Goal: Task Accomplishment & Management: Manage account settings

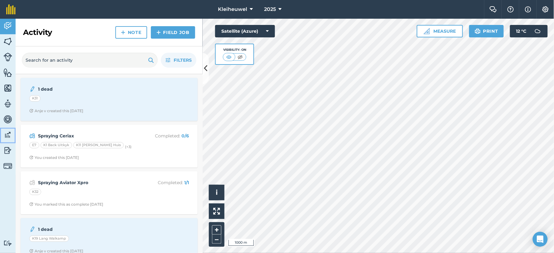
click at [6, 133] on img at bounding box center [7, 134] width 9 height 9
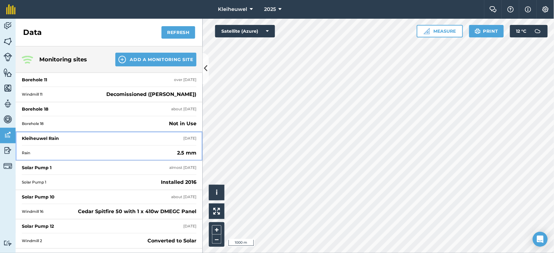
click at [183, 139] on div "[DATE]" at bounding box center [189, 138] width 13 height 5
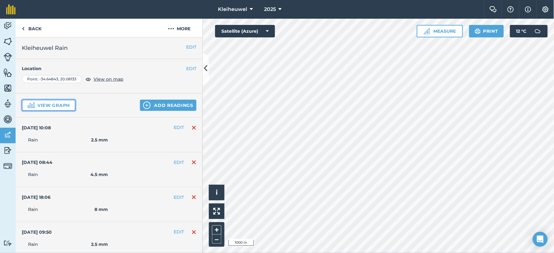
click at [53, 105] on button "View graph" at bounding box center [49, 105] width 54 height 11
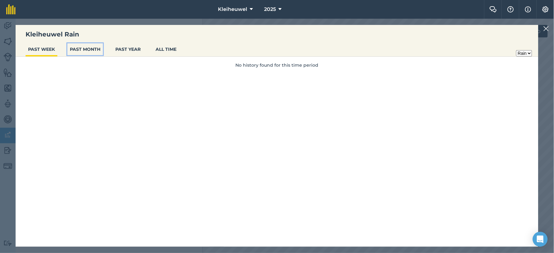
click at [83, 51] on button "PAST MONTH" at bounding box center [85, 49] width 36 height 12
click at [126, 50] on button "PAST YEAR" at bounding box center [128, 49] width 30 height 12
click at [545, 30] on img at bounding box center [546, 28] width 6 height 7
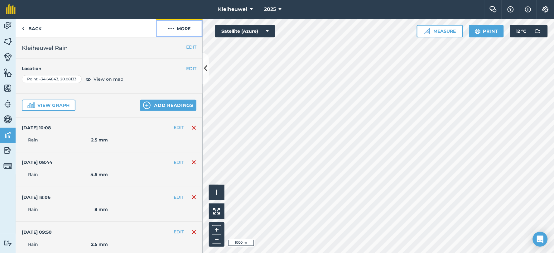
click at [173, 29] on img at bounding box center [171, 28] width 6 height 7
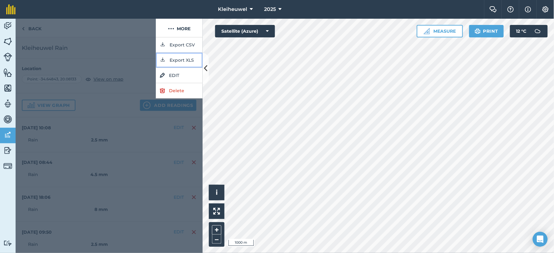
click at [172, 60] on button "Export XLS" at bounding box center [179, 60] width 47 height 15
click at [126, 28] on div at bounding box center [86, 28] width 140 height 19
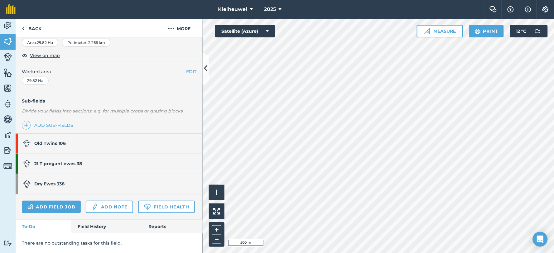
scroll to position [119, 0]
click at [64, 161] on strong "21 T pregant ewes 38" at bounding box center [58, 164] width 48 height 6
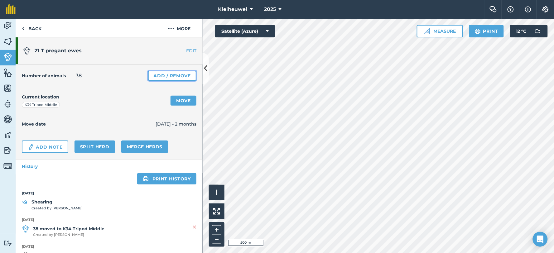
click at [167, 74] on link "Add / Remove" at bounding box center [172, 76] width 48 height 10
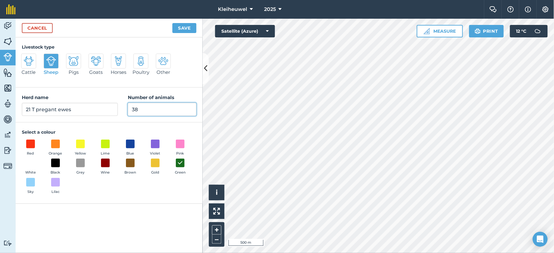
drag, startPoint x: 145, startPoint y: 109, endPoint x: 114, endPoint y: 108, distance: 30.5
click at [114, 108] on div "Herd name 21 T pregant ewes Number of animals 38" at bounding box center [109, 105] width 187 height 35
type input "0"
click at [179, 29] on button "Save" at bounding box center [184, 28] width 24 height 10
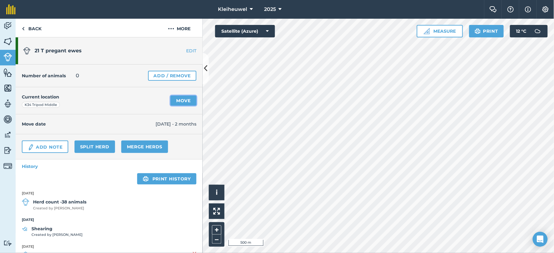
click at [179, 100] on link "Move" at bounding box center [183, 101] width 26 height 10
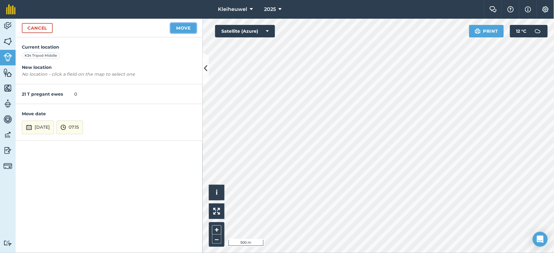
click at [185, 27] on button "Move" at bounding box center [183, 28] width 26 height 10
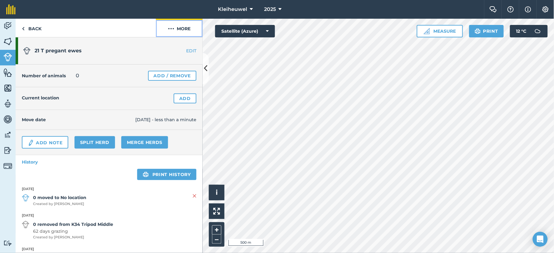
click at [171, 29] on img at bounding box center [171, 28] width 6 height 7
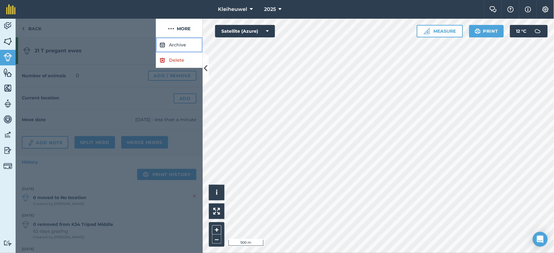
click at [177, 43] on button "Archive" at bounding box center [179, 44] width 47 height 15
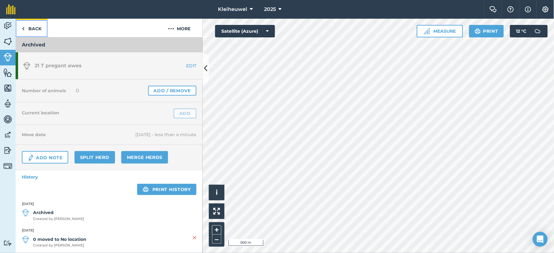
click at [33, 30] on link "Back" at bounding box center [32, 28] width 32 height 18
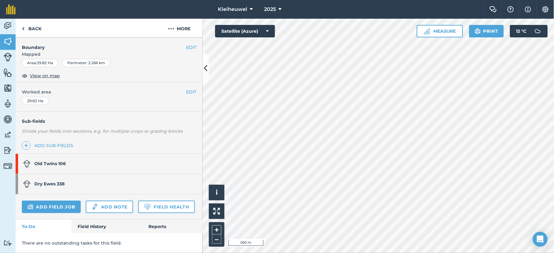
scroll to position [98, 0]
click at [57, 161] on strong "Old Twins 106" at bounding box center [49, 164] width 31 height 6
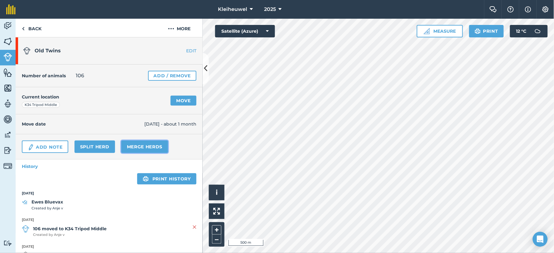
click at [144, 145] on link "Merge Herds" at bounding box center [144, 146] width 47 height 12
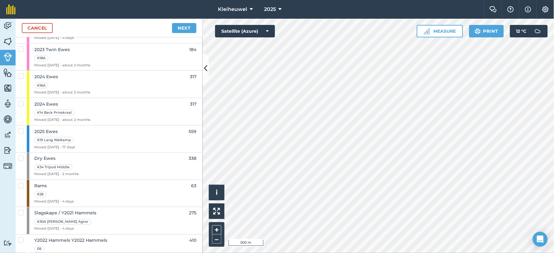
scroll to position [260, 0]
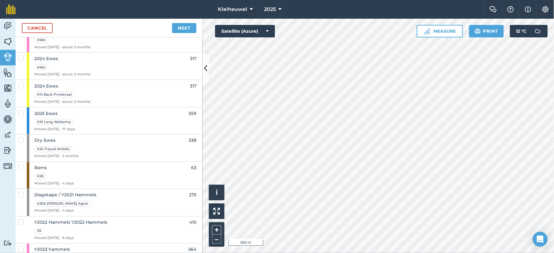
click at [22, 137] on label at bounding box center [21, 137] width 7 height 0
click at [22, 140] on input "checkbox" at bounding box center [20, 139] width 4 height 4
checkbox input "true"
click at [185, 27] on link "Next" at bounding box center [184, 28] width 24 height 10
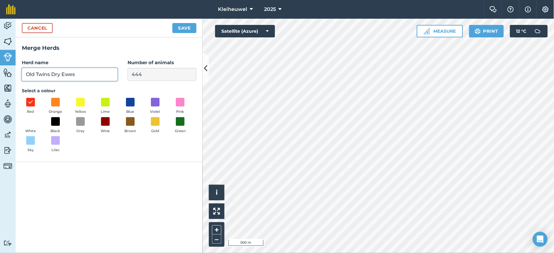
drag, startPoint x: 51, startPoint y: 75, endPoint x: 21, endPoint y: 74, distance: 30.2
click at [21, 74] on div "Merge Herds Herd name Old Twins Dry Ewes Number of animals 444 Select a colour …" at bounding box center [109, 99] width 187 height 125
type input "Dry Ewes"
click at [186, 28] on button "Save" at bounding box center [184, 28] width 24 height 10
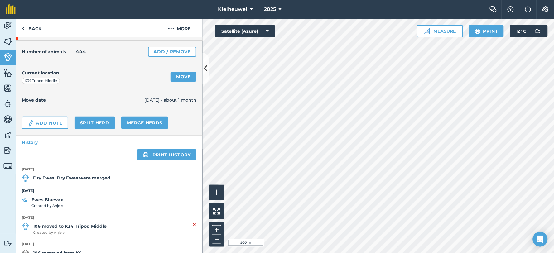
scroll to position [35, 0]
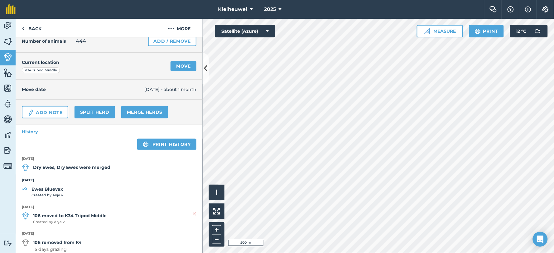
click at [44, 188] on strong "Ewes Bluevax" at bounding box center [46, 189] width 31 height 7
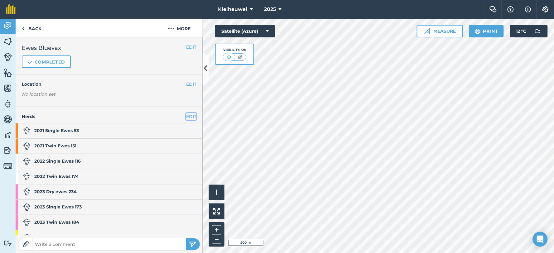
click at [186, 116] on button "EDIT" at bounding box center [191, 116] width 10 height 7
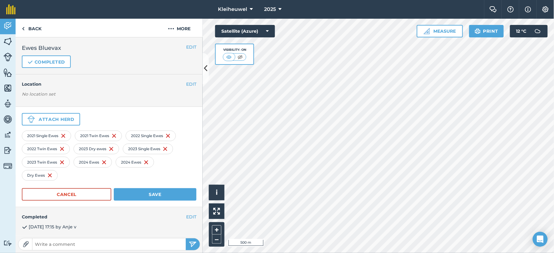
click at [49, 176] on img at bounding box center [49, 175] width 5 height 7
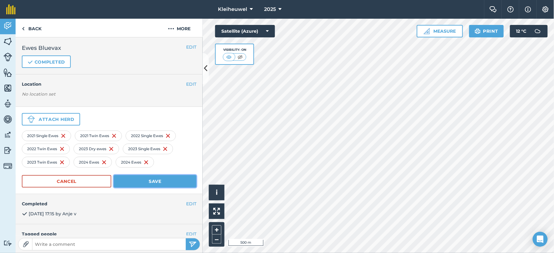
click at [138, 180] on button "Save" at bounding box center [155, 181] width 83 height 12
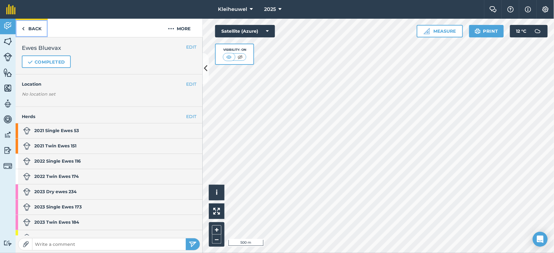
click at [35, 29] on link "Back" at bounding box center [32, 28] width 32 height 18
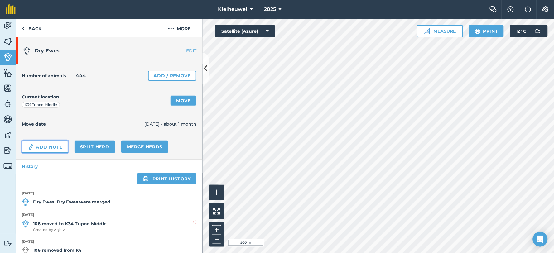
click at [38, 144] on link "Add Note" at bounding box center [45, 146] width 46 height 12
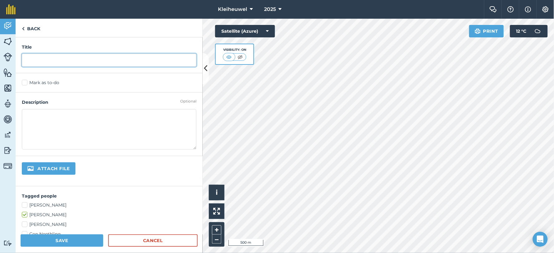
click at [33, 58] on input "text" at bounding box center [109, 60] width 174 height 13
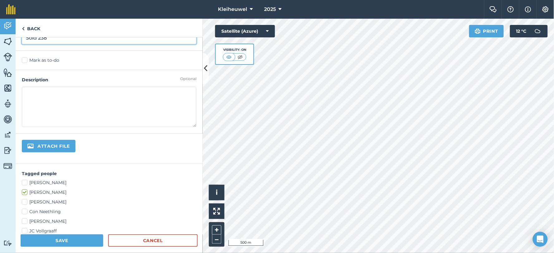
scroll to position [35, 0]
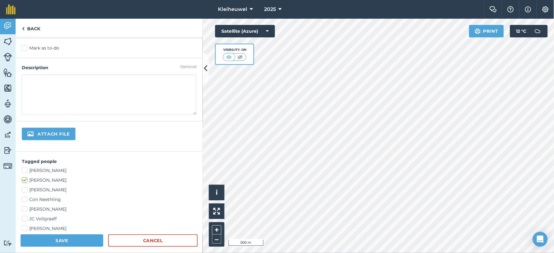
type input "Sold 238"
click at [26, 190] on label "[PERSON_NAME]" at bounding box center [109, 190] width 174 height 7
click at [26, 190] on input "[PERSON_NAME]" at bounding box center [24, 189] width 4 height 4
checkbox input "true"
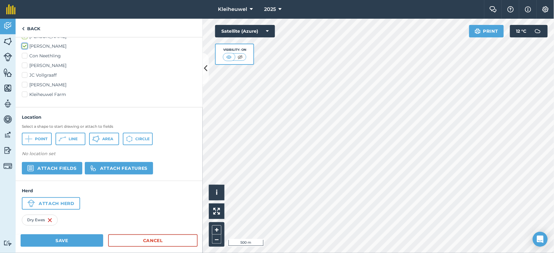
scroll to position [183, 0]
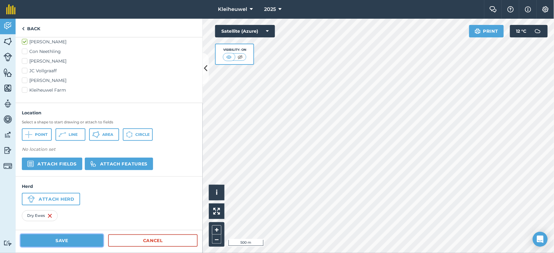
click at [65, 239] on button "Save" at bounding box center [62, 240] width 83 height 12
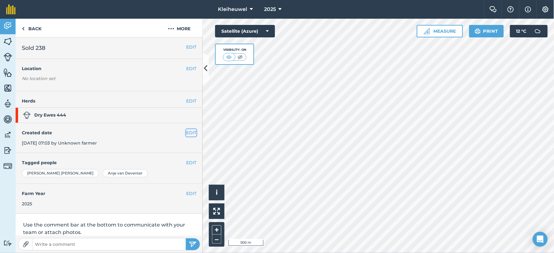
click at [186, 132] on button "EDIT" at bounding box center [191, 132] width 10 height 7
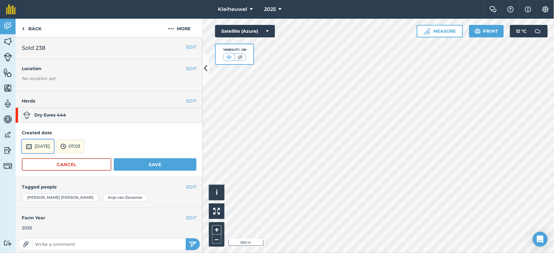
click at [47, 145] on button "[DATE]" at bounding box center [38, 147] width 32 height 14
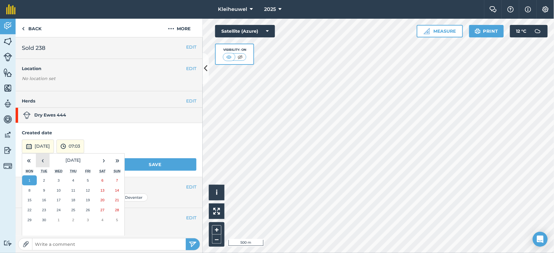
click at [41, 160] on button "‹" at bounding box center [43, 161] width 14 height 14
click at [28, 219] on abbr "25" at bounding box center [29, 220] width 4 height 4
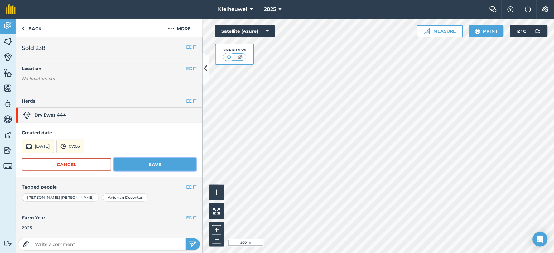
click at [153, 163] on button "Save" at bounding box center [155, 164] width 83 height 12
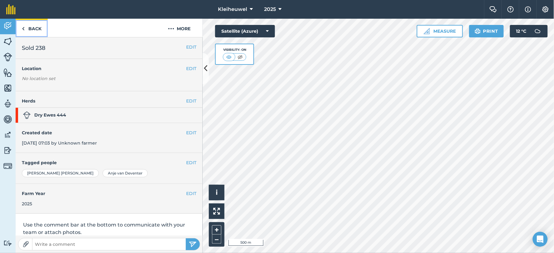
click at [35, 27] on link "Back" at bounding box center [32, 28] width 32 height 18
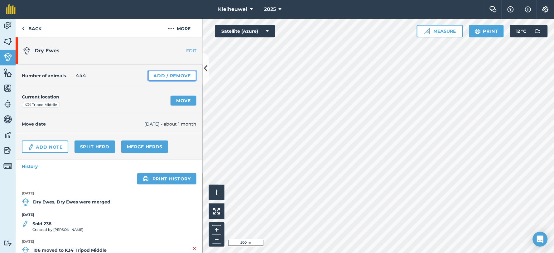
click at [160, 76] on link "Add / Remove" at bounding box center [172, 76] width 48 height 10
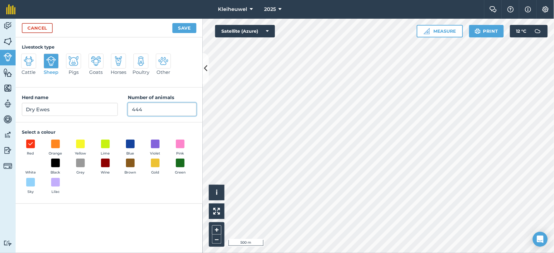
drag, startPoint x: 151, startPoint y: 110, endPoint x: 119, endPoint y: 108, distance: 32.1
click at [119, 108] on div "Herd name Dry Ewes Number of animals 444" at bounding box center [109, 105] width 187 height 35
type input "206"
click at [172, 23] on button "Save" at bounding box center [184, 28] width 24 height 10
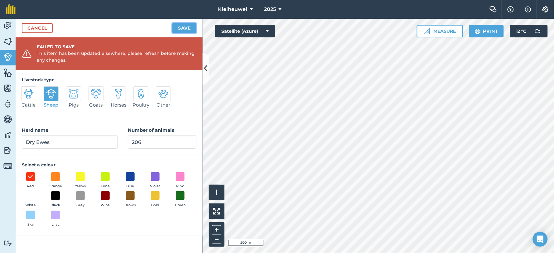
click at [182, 28] on button "Save" at bounding box center [184, 28] width 24 height 10
click at [47, 32] on link "Cancel" at bounding box center [37, 28] width 31 height 10
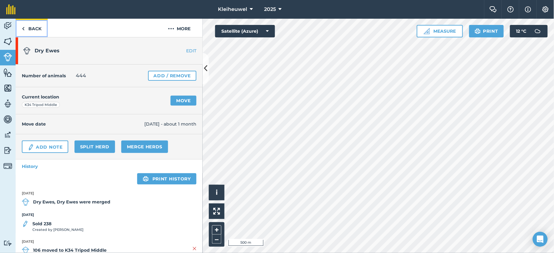
click at [37, 28] on link "Back" at bounding box center [32, 28] width 32 height 18
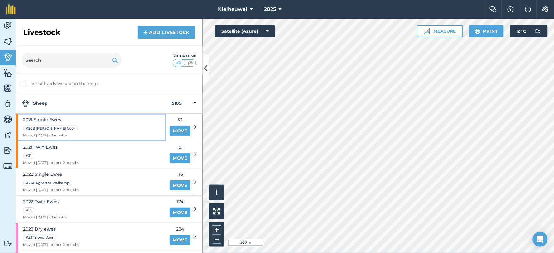
click at [45, 115] on div "2021 Single Ewes K30B [PERSON_NAME] Voor Moved [DATE] - 3 months" at bounding box center [51, 127] width 56 height 27
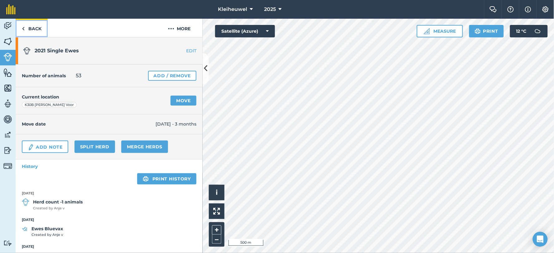
click at [33, 30] on link "Back" at bounding box center [32, 28] width 32 height 18
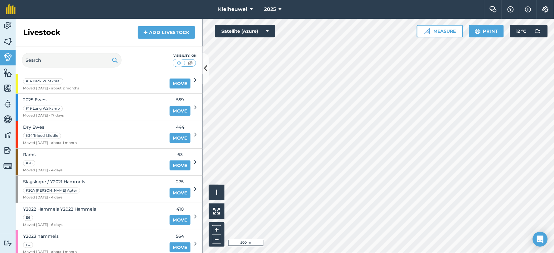
scroll to position [277, 0]
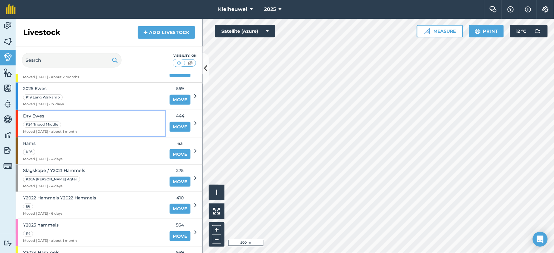
click at [33, 114] on span "Dry Ewes" at bounding box center [50, 115] width 54 height 7
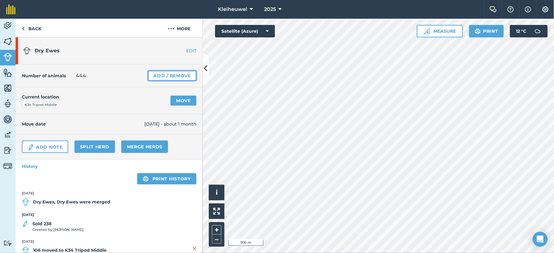
click at [161, 77] on link "Add / Remove" at bounding box center [172, 76] width 48 height 10
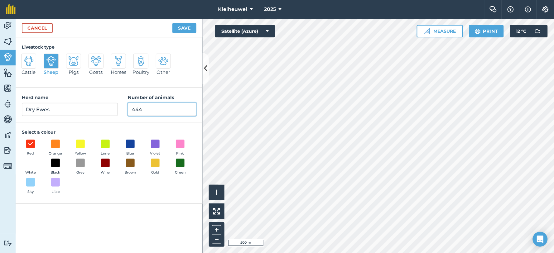
drag, startPoint x: 144, startPoint y: 108, endPoint x: 110, endPoint y: 106, distance: 34.6
click at [117, 109] on div "Herd name Dry Ewes Number of animals 444" at bounding box center [109, 105] width 187 height 35
type input "206"
click at [188, 29] on button "Save" at bounding box center [184, 28] width 24 height 10
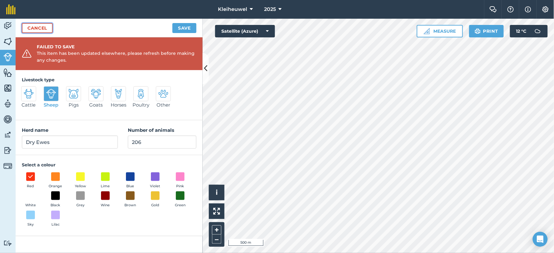
click at [46, 26] on link "Cancel" at bounding box center [37, 28] width 31 height 10
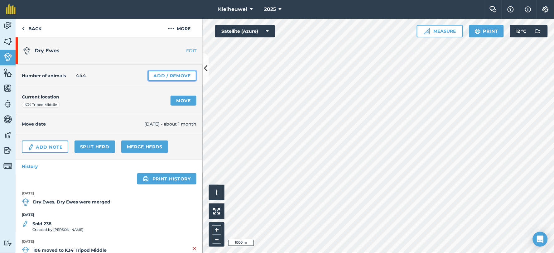
click at [154, 75] on link "Add / Remove" at bounding box center [172, 76] width 48 height 10
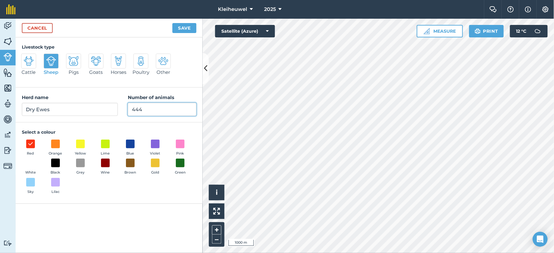
drag, startPoint x: 148, startPoint y: 110, endPoint x: 120, endPoint y: 113, distance: 28.3
click at [124, 113] on div "Herd name Dry Ewes Number of animals 444" at bounding box center [109, 105] width 187 height 35
type input "206"
click at [184, 25] on button "Save" at bounding box center [184, 28] width 24 height 10
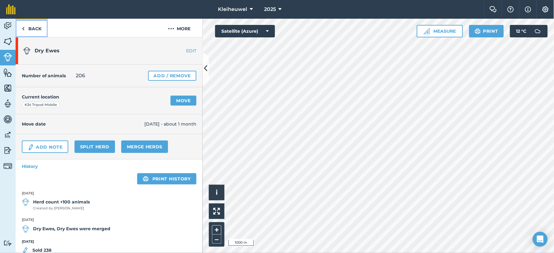
click at [29, 31] on link "Back" at bounding box center [32, 28] width 32 height 18
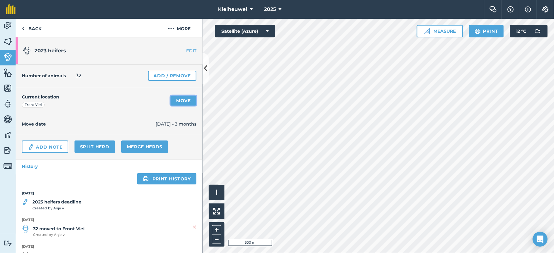
click at [175, 102] on link "Move" at bounding box center [183, 101] width 26 height 10
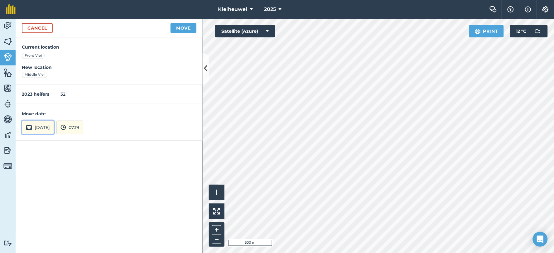
click at [49, 128] on button "[DATE]" at bounding box center [38, 128] width 32 height 14
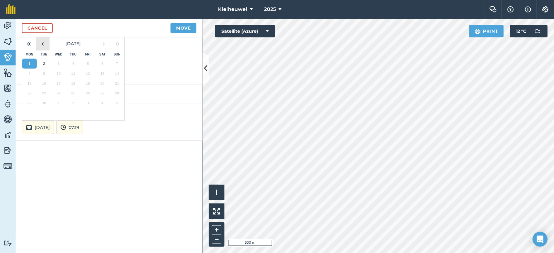
click at [44, 47] on button "‹" at bounding box center [43, 44] width 14 height 14
click at [86, 93] on abbr "22" at bounding box center [88, 93] width 4 height 4
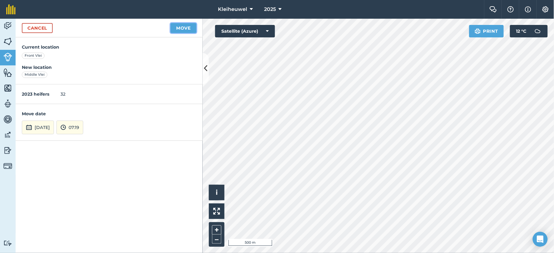
click at [183, 29] on button "Move" at bounding box center [183, 28] width 26 height 10
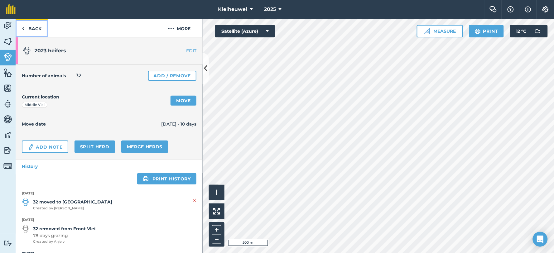
click at [30, 27] on link "Back" at bounding box center [32, 28] width 32 height 18
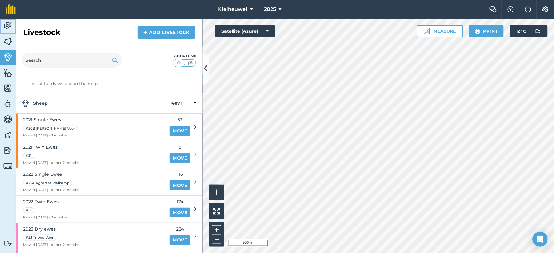
click at [11, 24] on img at bounding box center [7, 25] width 9 height 9
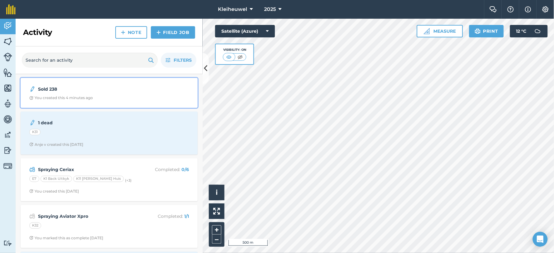
click at [57, 92] on strong "Sold 238" at bounding box center [87, 89] width 99 height 7
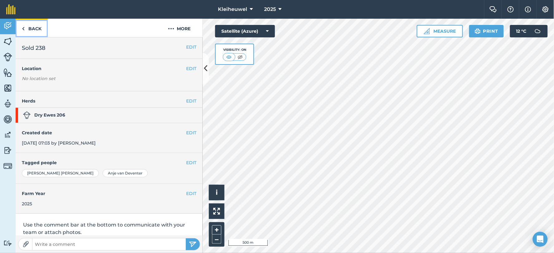
click at [33, 27] on link "Back" at bounding box center [32, 28] width 32 height 18
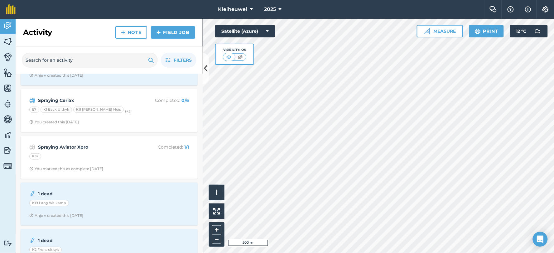
scroll to position [104, 0]
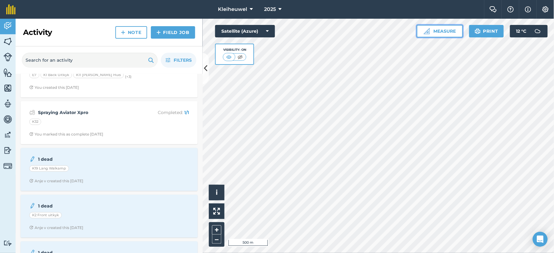
click at [432, 31] on button "Measure" at bounding box center [439, 31] width 46 height 12
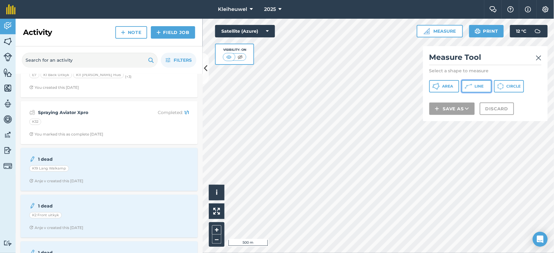
click at [474, 84] on span "Line" at bounding box center [478, 86] width 9 height 5
click at [194, 213] on div "Activity Fields Livestock Features Maps Team Vehicles Data Reporting Billing Tu…" at bounding box center [277, 136] width 554 height 234
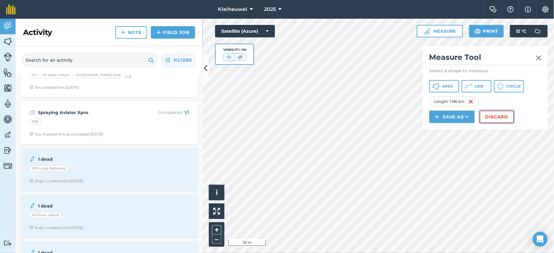
click at [493, 118] on button "Discard" at bounding box center [496, 117] width 34 height 12
